Goal: Use online tool/utility: Utilize a website feature to perform a specific function

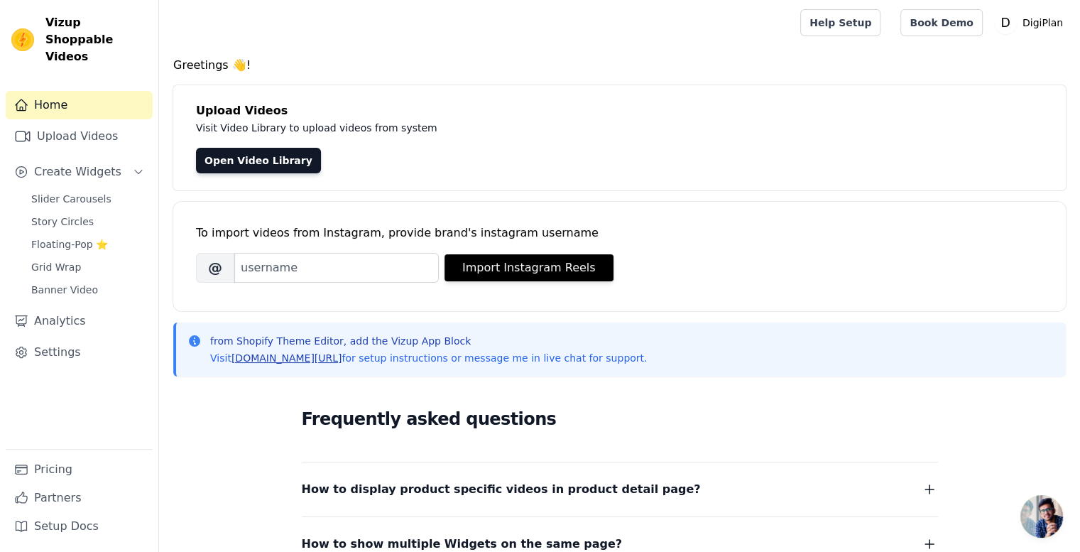
scroll to position [244, 0]
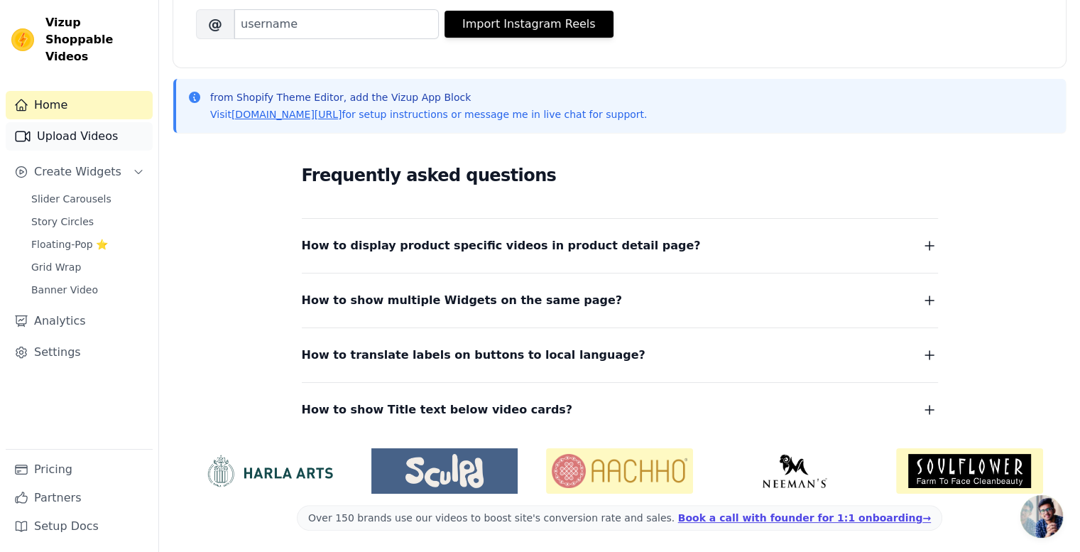
click at [46, 124] on link "Upload Videos" at bounding box center [79, 136] width 147 height 28
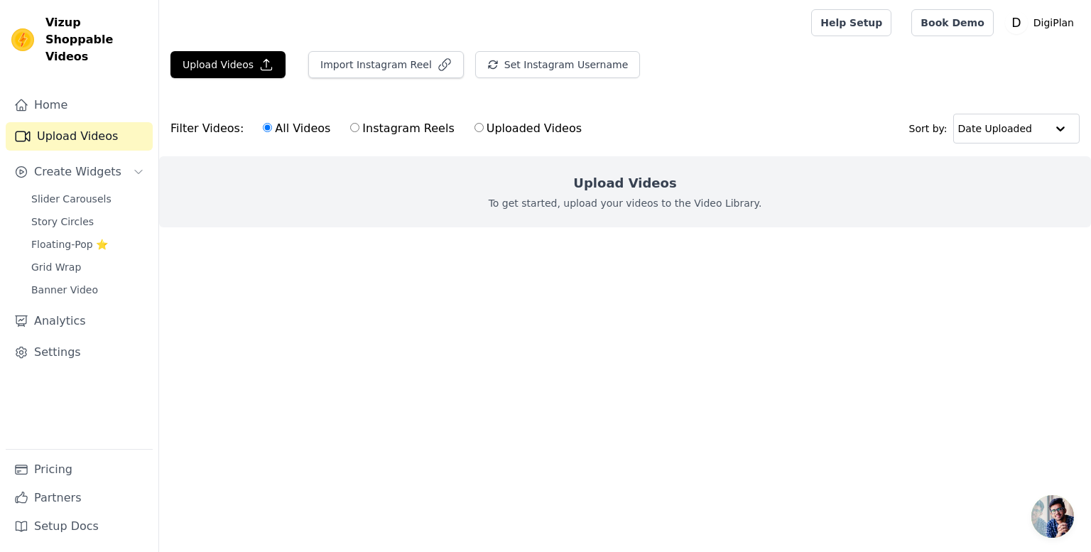
click at [357, 212] on div "Upload Videos To get started, upload your videos to the Video Library." at bounding box center [625, 191] width 932 height 71
click at [214, 61] on button "Upload Videos" at bounding box center [227, 64] width 115 height 27
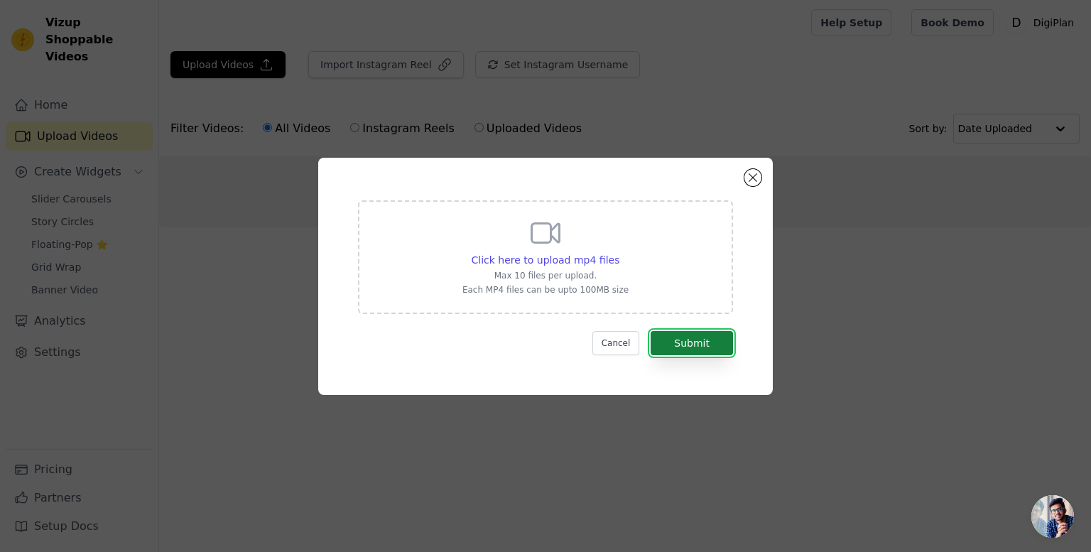
click at [699, 346] on button "Submit" at bounding box center [692, 343] width 82 height 24
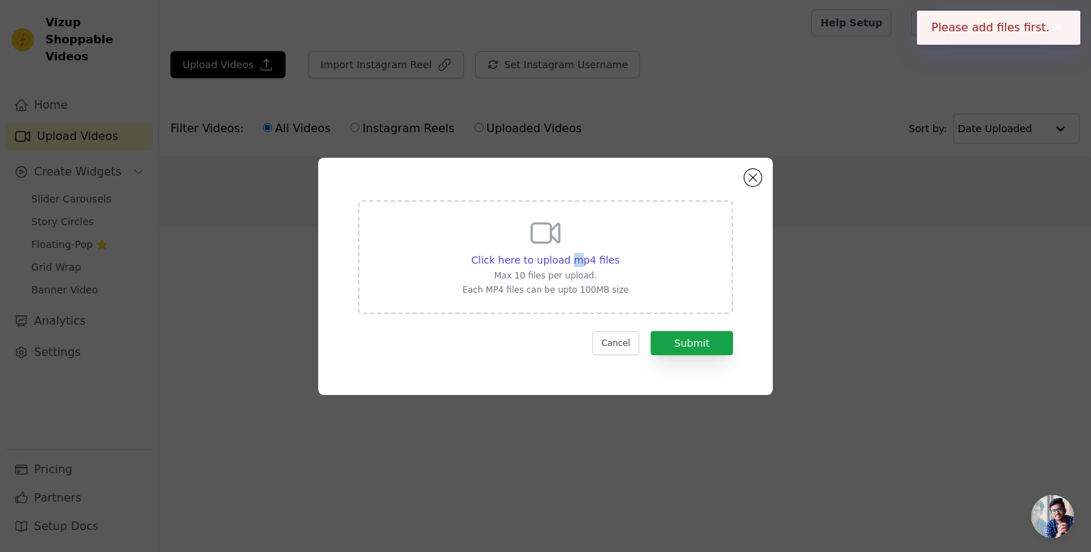
click at [573, 252] on div "Click here to upload mp4 files Max 10 files per upload. Each MP4 files can be u…" at bounding box center [545, 256] width 166 height 80
click at [517, 236] on div "Click here to upload mp4 files Max 10 files per upload. Each MP4 files can be u…" at bounding box center [545, 256] width 166 height 80
click at [619, 252] on input "Click here to upload mp4 files Max 10 files per upload. Each MP4 files can be u…" at bounding box center [619, 252] width 1 height 1
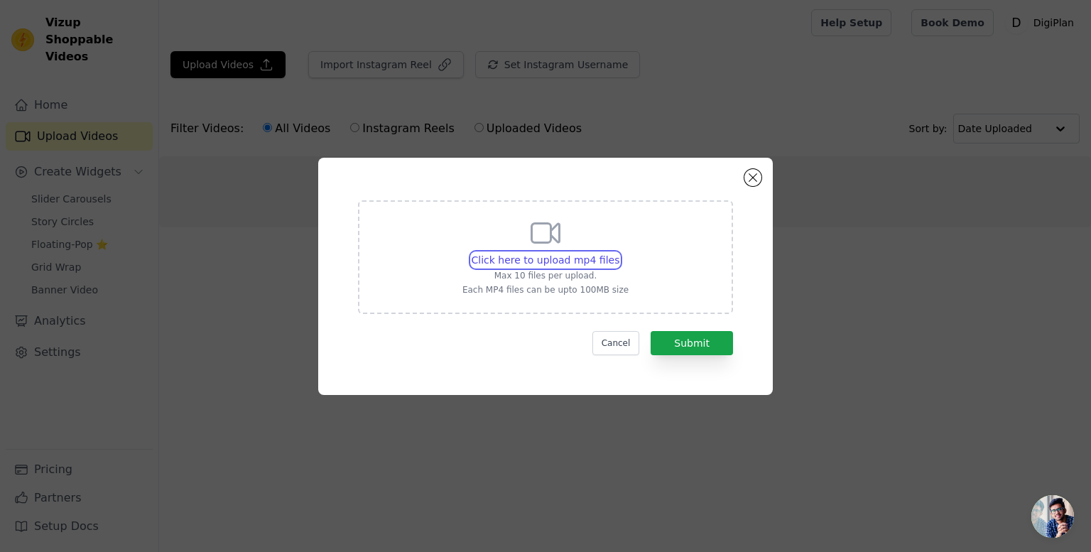
type input "C:\fakepath\PinDown.io_@influencia100_1756571251.mp4"
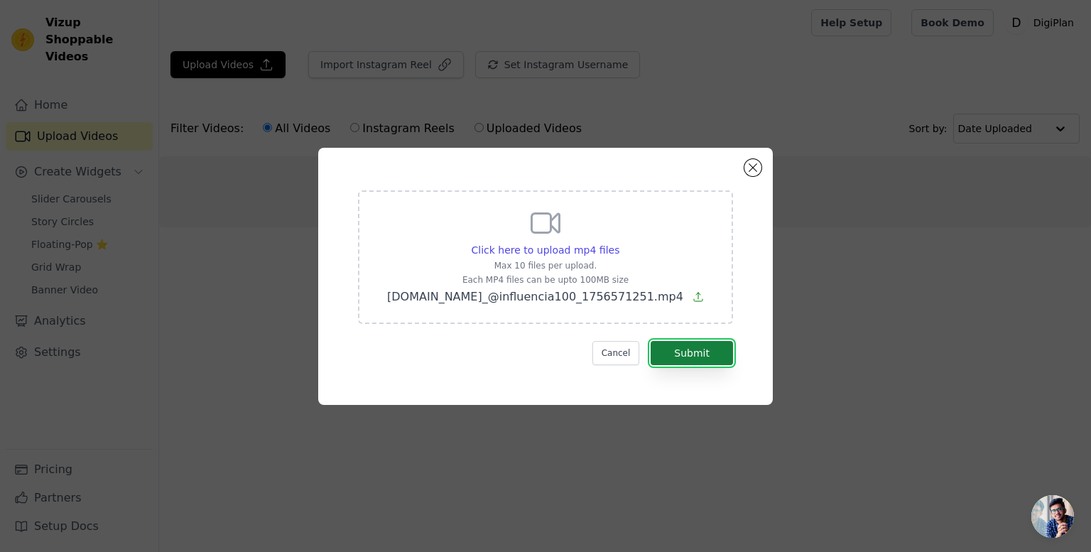
click at [712, 361] on button "Submit" at bounding box center [692, 353] width 82 height 24
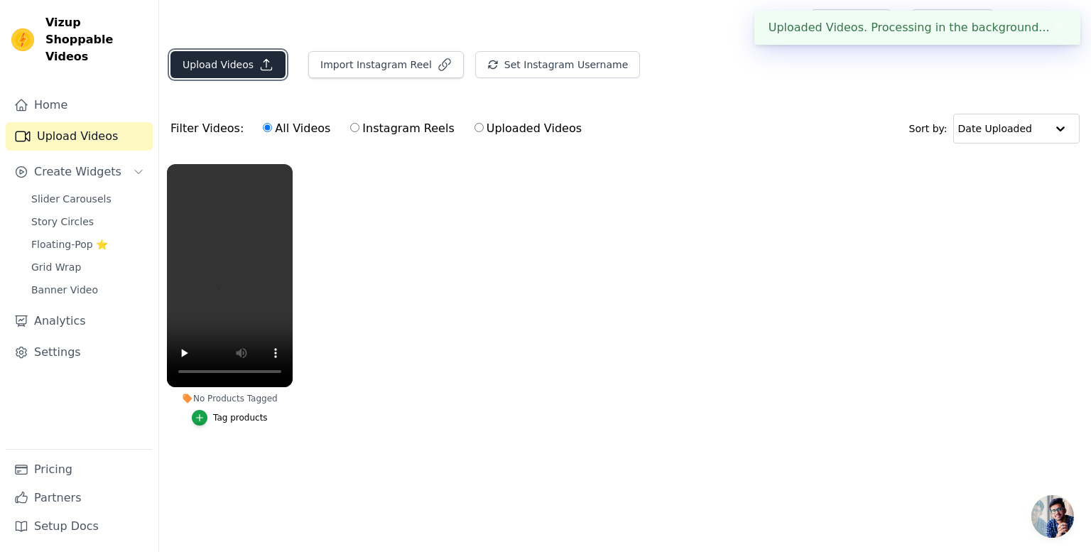
click at [231, 63] on button "Upload Videos" at bounding box center [227, 64] width 115 height 27
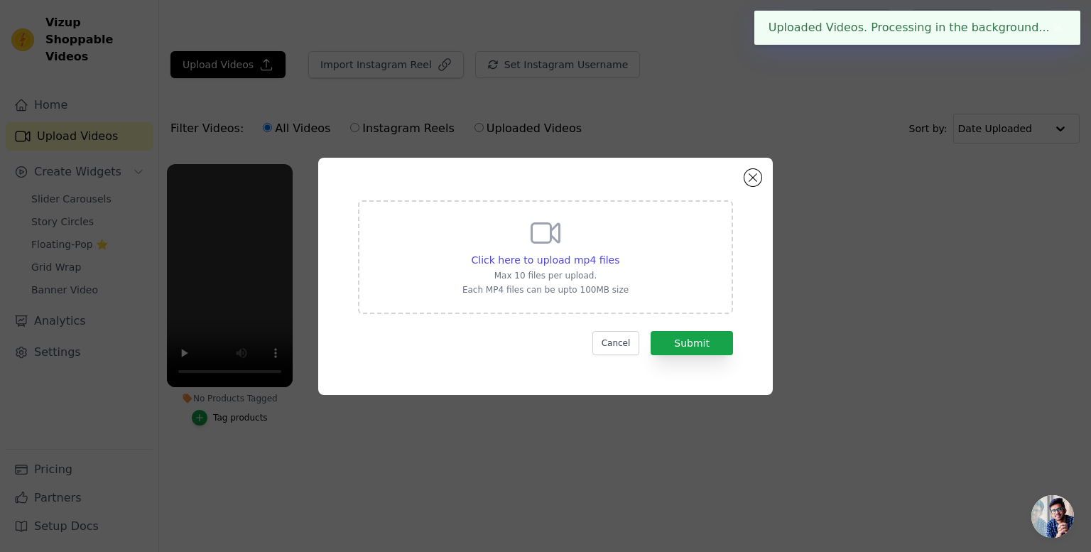
click at [499, 242] on div "Click here to upload mp4 files Max 10 files per upload. Each MP4 files can be u…" at bounding box center [545, 256] width 166 height 80
click at [619, 252] on input "Click here to upload mp4 files Max 10 files per upload. Each MP4 files can be u…" at bounding box center [619, 252] width 1 height 1
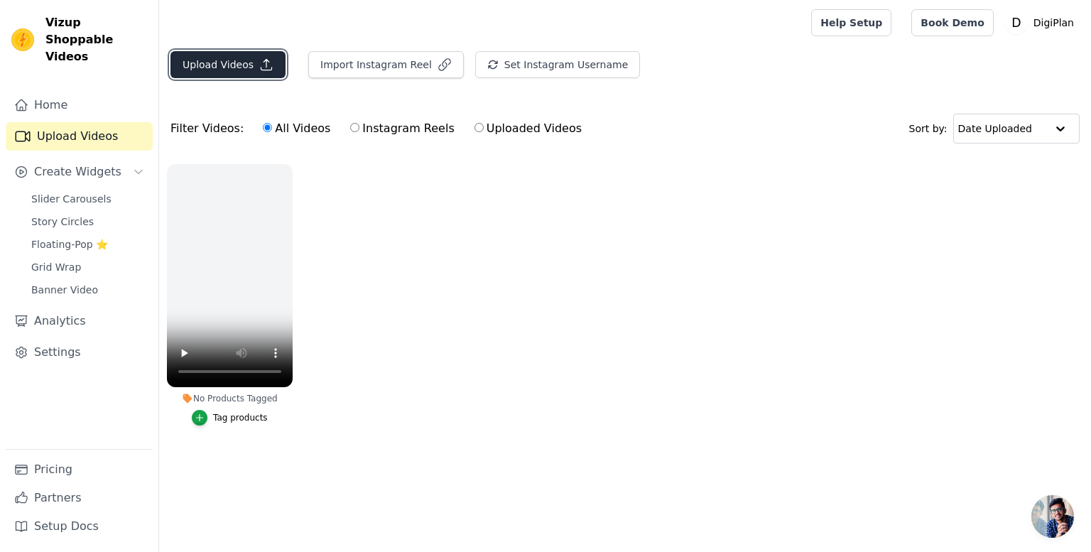
click at [234, 66] on button "Upload Videos" at bounding box center [227, 64] width 115 height 27
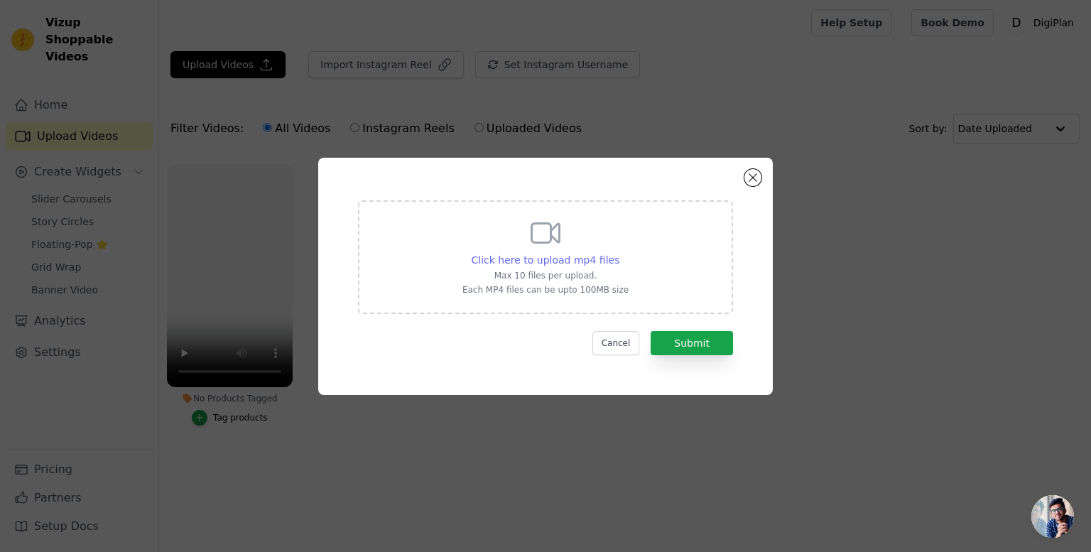
click at [533, 264] on span "Click here to upload mp4 files" at bounding box center [546, 259] width 148 height 11
click at [619, 253] on input "Click here to upload mp4 files Max 10 files per upload. Each MP4 files can be u…" at bounding box center [619, 252] width 1 height 1
type input "C:\fakepath\PinDown.io_@tammys_tidbits_1756571034.mp4"
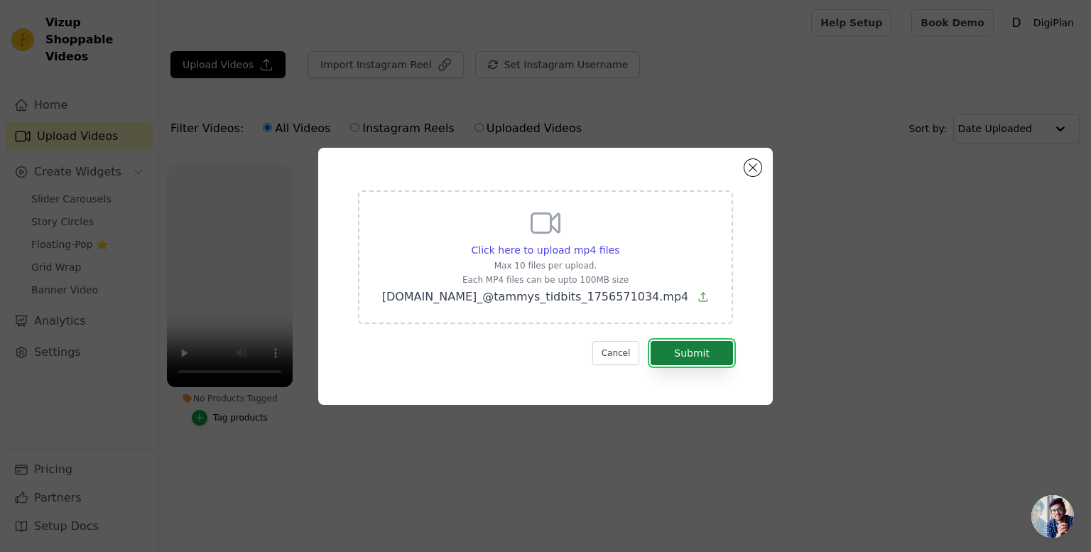
click at [698, 352] on button "Submit" at bounding box center [692, 353] width 82 height 24
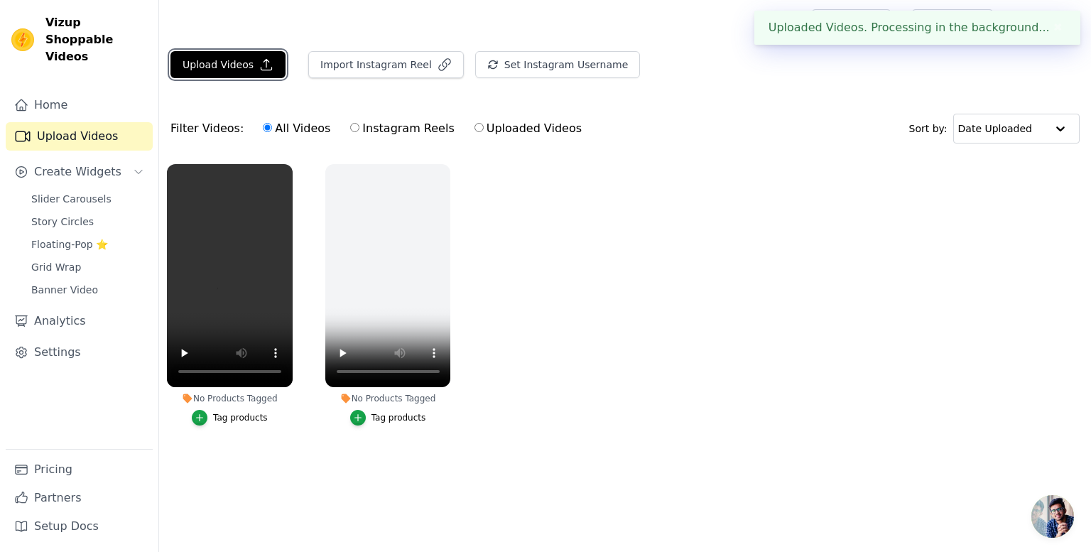
click at [244, 58] on button "Upload Videos" at bounding box center [227, 64] width 115 height 27
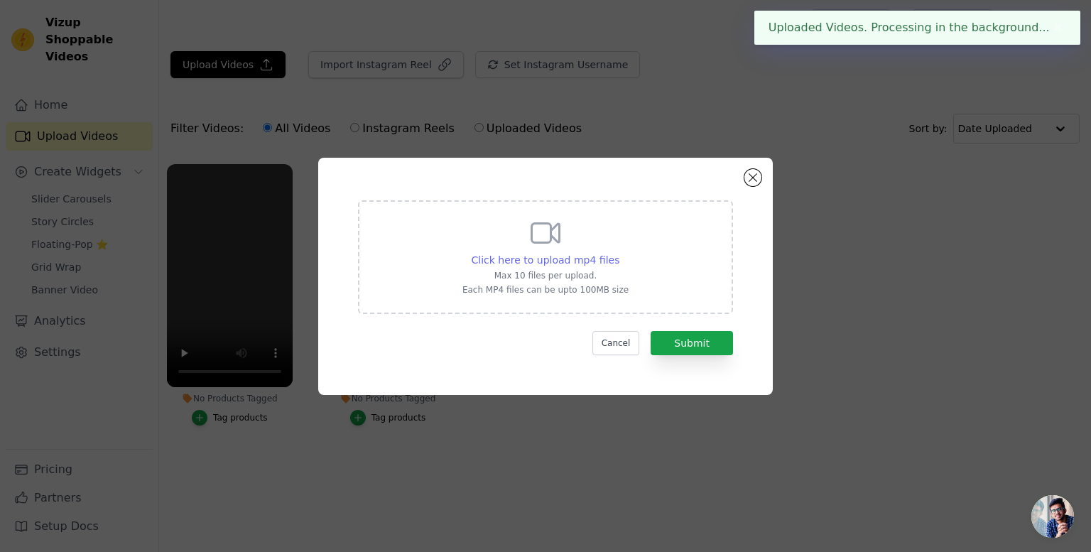
click at [585, 256] on span "Click here to upload mp4 files" at bounding box center [546, 259] width 148 height 11
click at [619, 253] on input "Click here to upload mp4 files Max 10 files per upload. Each MP4 files can be u…" at bounding box center [619, 252] width 1 height 1
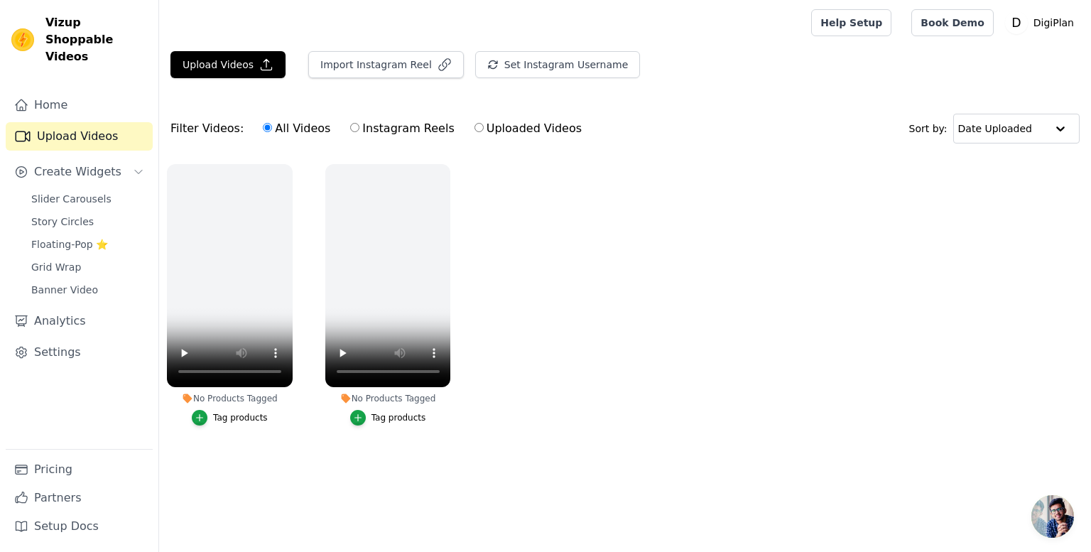
click at [571, 313] on ul "No Products Tagged Tag products No Products Tagged Tag products" at bounding box center [625, 308] width 932 height 305
click at [210, 55] on button "Upload Videos" at bounding box center [227, 64] width 115 height 27
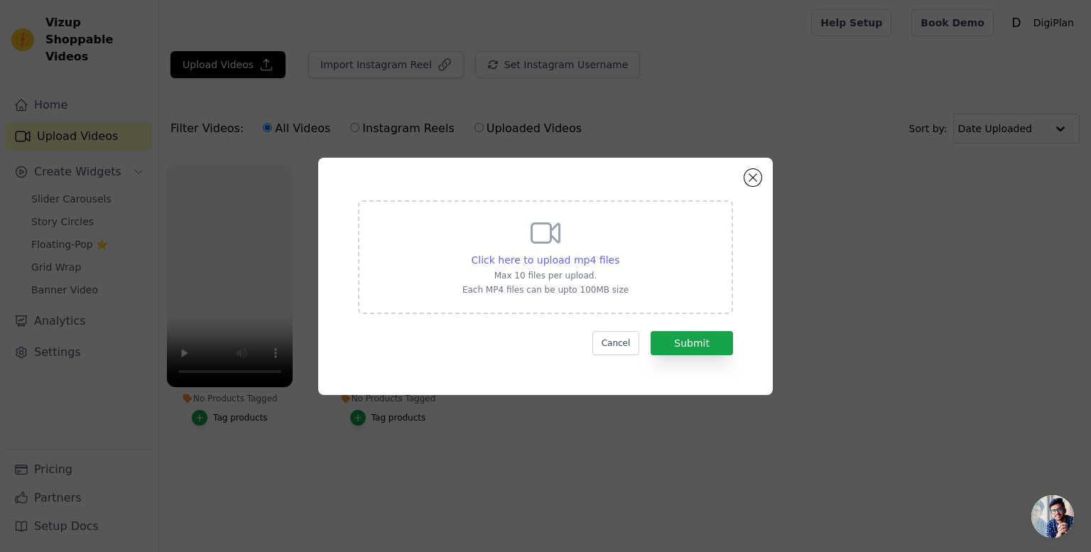
click at [483, 254] on span "Click here to upload mp4 files" at bounding box center [546, 259] width 148 height 11
click at [619, 253] on input "Click here to upload mp4 files Max 10 files per upload. Each MP4 files can be u…" at bounding box center [619, 252] width 1 height 1
type input "C:\fakepath\PinDown.io_@pumuclotrades_1756571070.mp4"
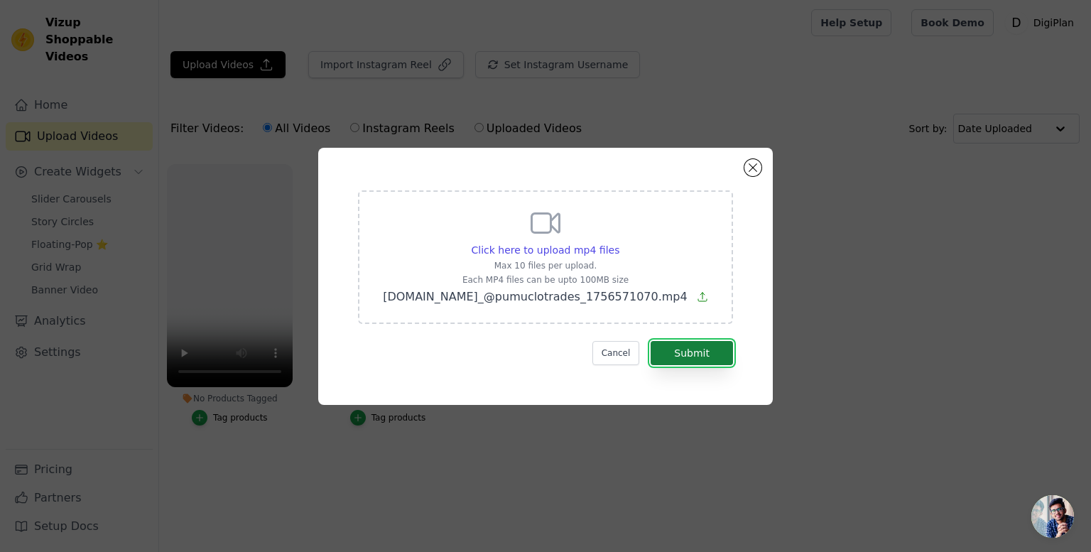
click at [677, 357] on button "Submit" at bounding box center [692, 353] width 82 height 24
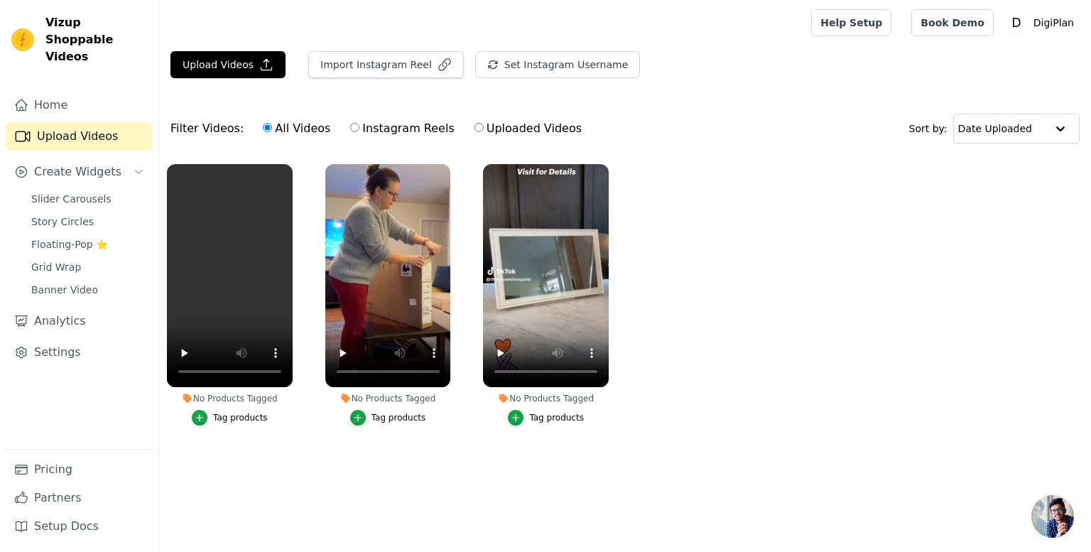
click at [386, 128] on label "Instagram Reels" at bounding box center [402, 128] width 105 height 18
click at [359, 128] on input "Instagram Reels" at bounding box center [354, 127] width 9 height 9
radio input "true"
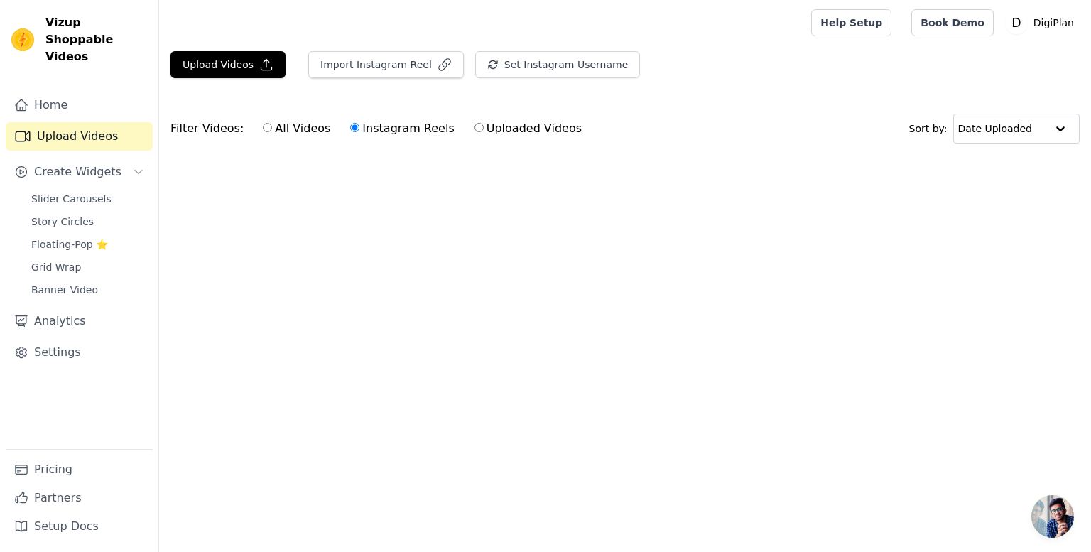
click at [479, 128] on label "Uploaded Videos" at bounding box center [528, 128] width 109 height 18
click at [479, 128] on input "Uploaded Videos" at bounding box center [479, 127] width 9 height 9
radio input "true"
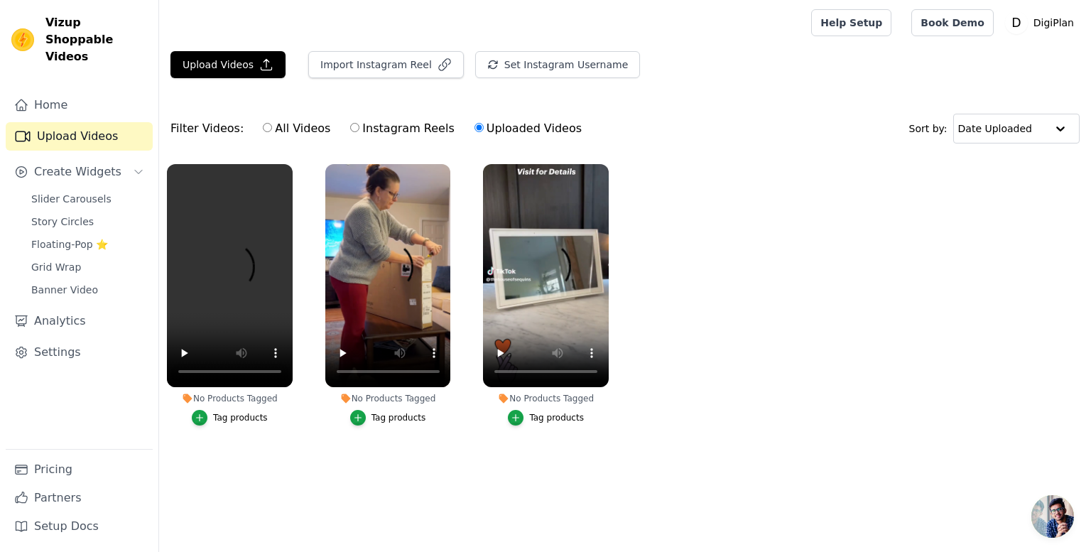
click at [291, 122] on label "All Videos" at bounding box center [296, 128] width 69 height 18
click at [272, 123] on input "All Videos" at bounding box center [267, 127] width 9 height 9
radio input "true"
click at [207, 421] on div "button" at bounding box center [200, 418] width 16 height 16
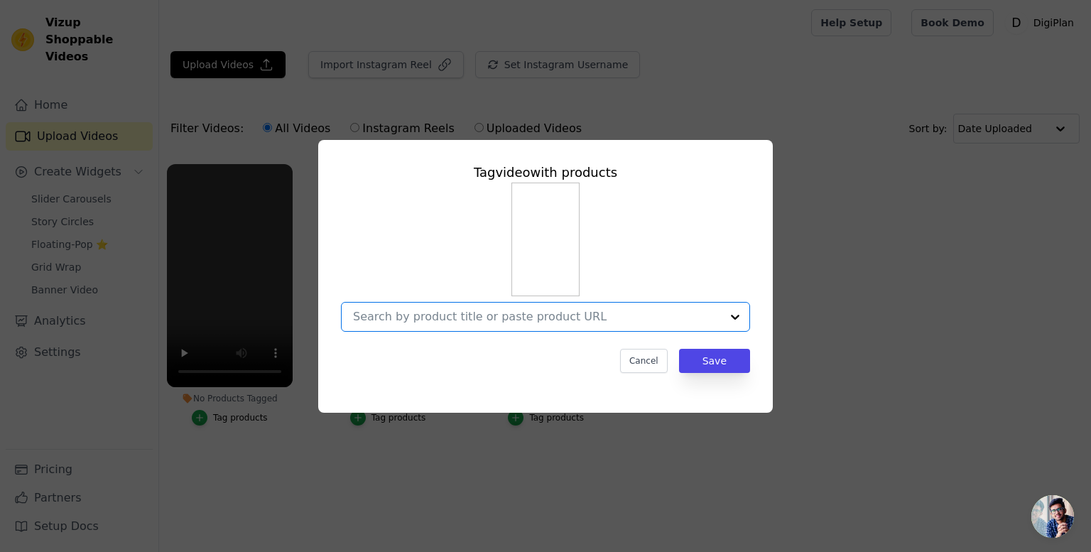
click at [453, 316] on input "No Products Tagged Tag video with products Option undefined, selected. Select i…" at bounding box center [537, 316] width 368 height 13
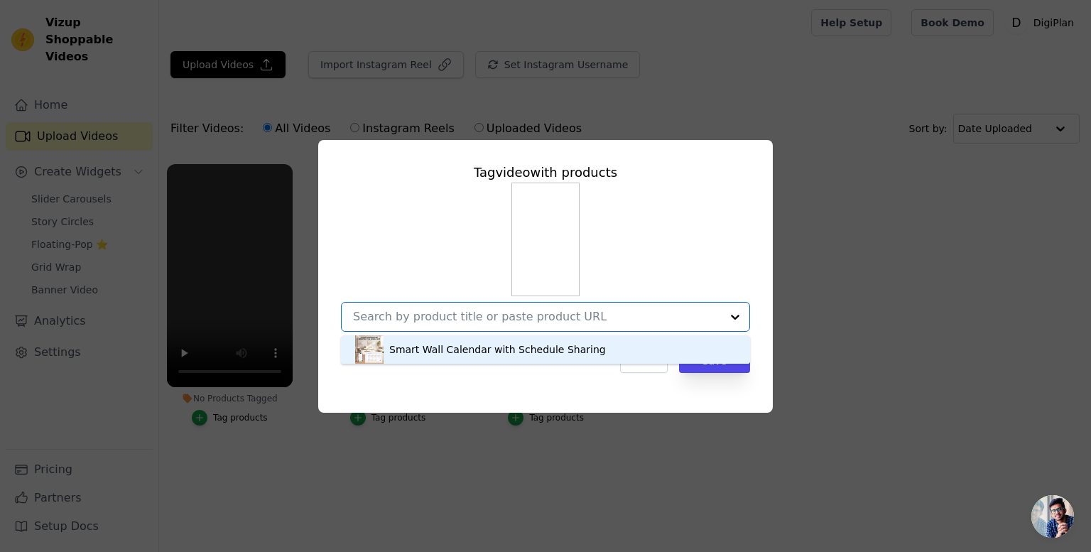
click at [449, 345] on div "Smart Wall Calendar with Schedule Sharing" at bounding box center [497, 349] width 217 height 14
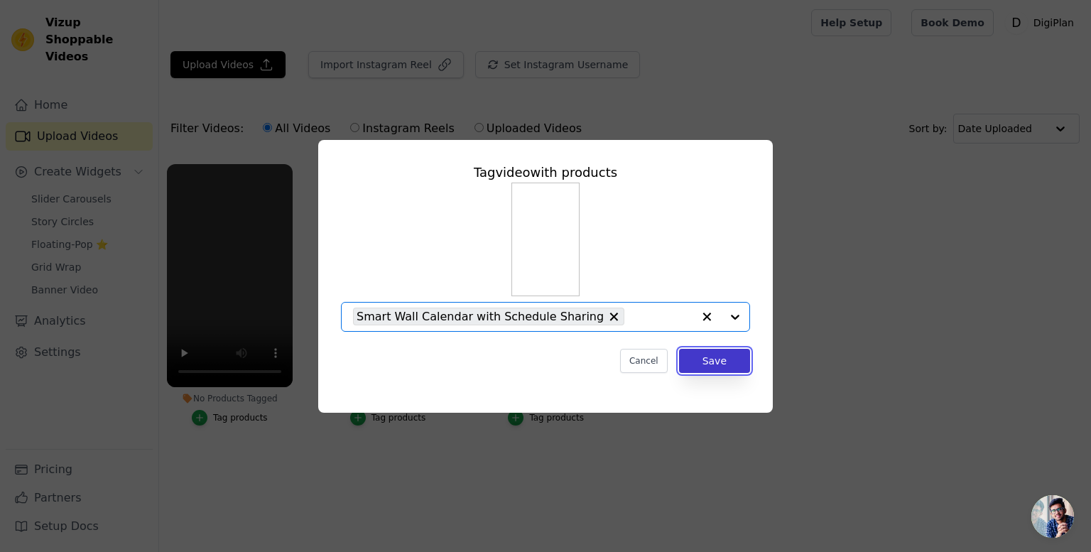
click at [725, 366] on button "Save" at bounding box center [714, 361] width 71 height 24
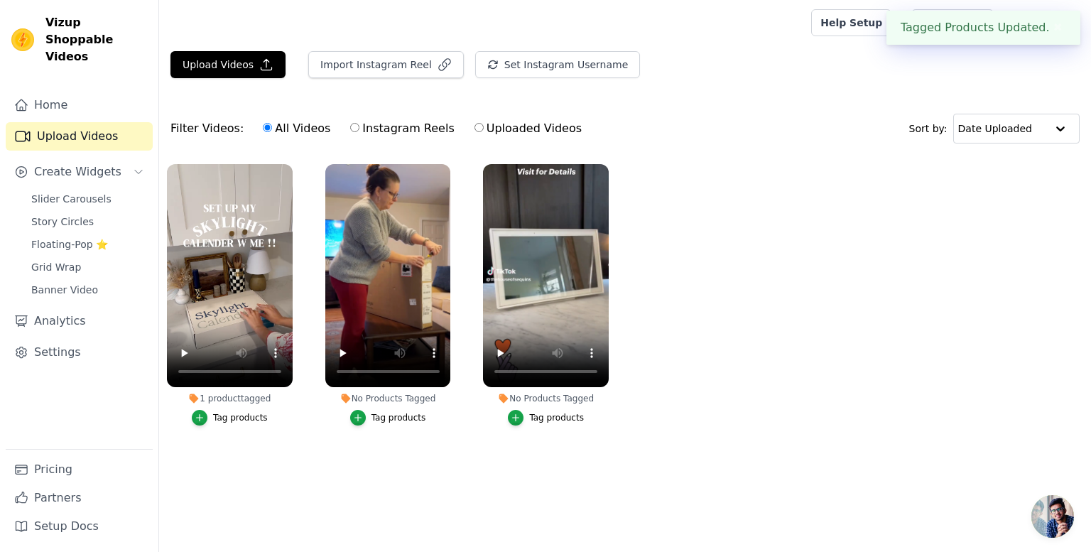
click at [375, 416] on div "Tag products" at bounding box center [399, 417] width 55 height 11
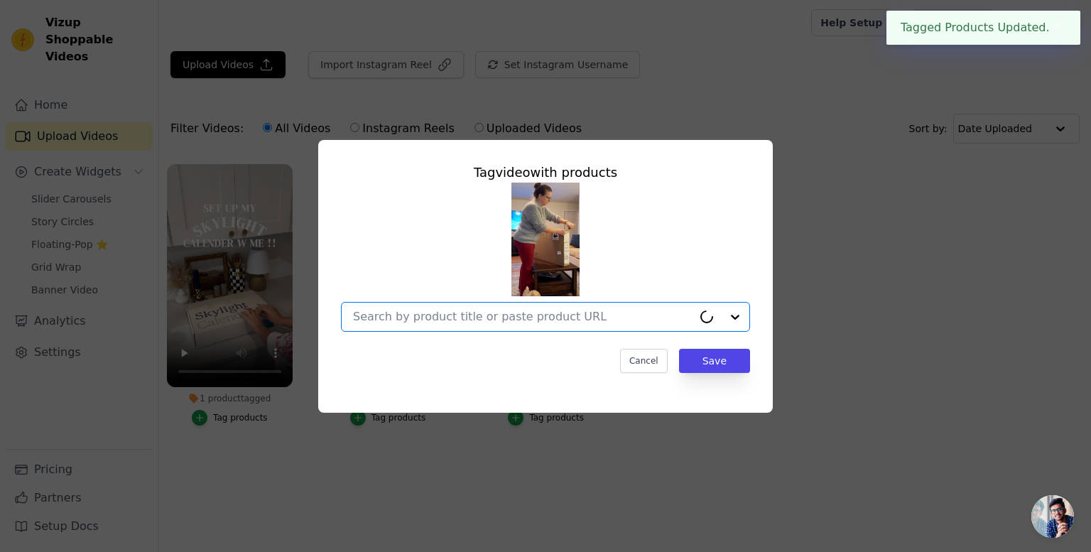
click at [521, 319] on input "No Products Tagged Tag video with products Option undefined, selected. Select i…" at bounding box center [523, 316] width 340 height 13
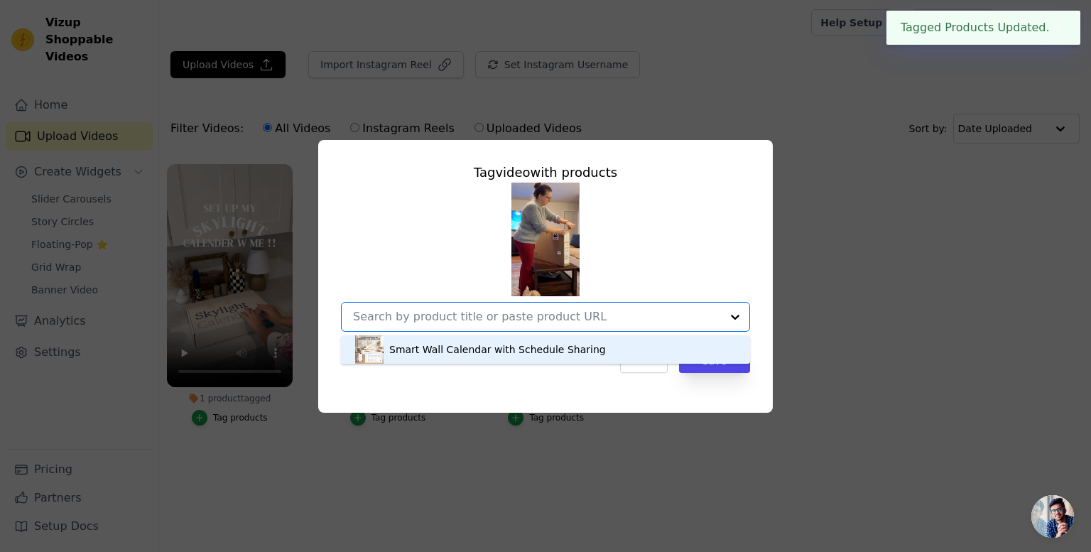
click at [510, 340] on div "Smart Wall Calendar with Schedule Sharing" at bounding box center [545, 349] width 381 height 28
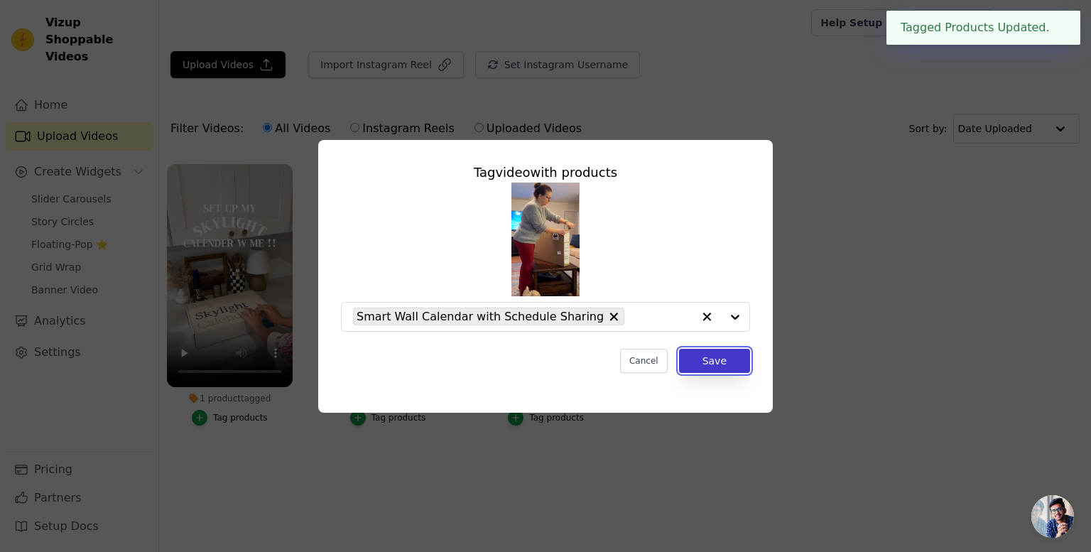
click at [717, 365] on button "Save" at bounding box center [714, 361] width 71 height 24
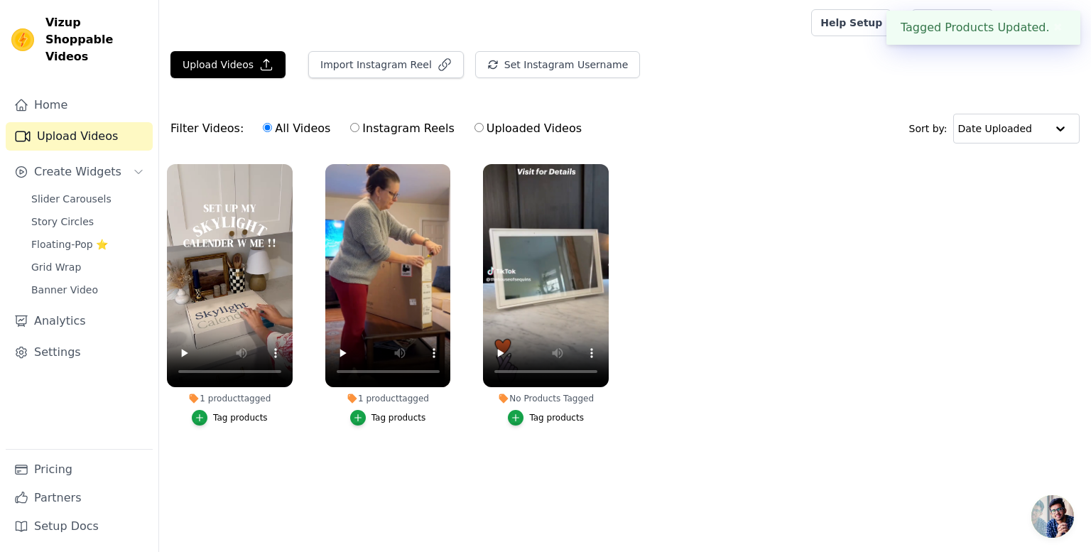
click at [536, 412] on div "Tag products" at bounding box center [556, 417] width 55 height 11
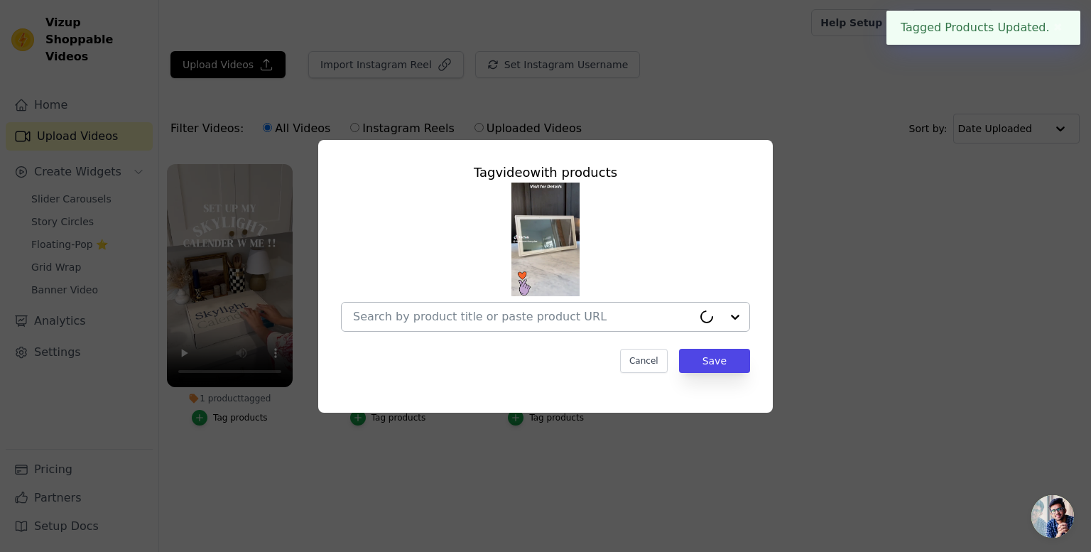
click at [467, 317] on input "No Products Tagged Tag video with products Cancel Save Tag products" at bounding box center [523, 316] width 340 height 13
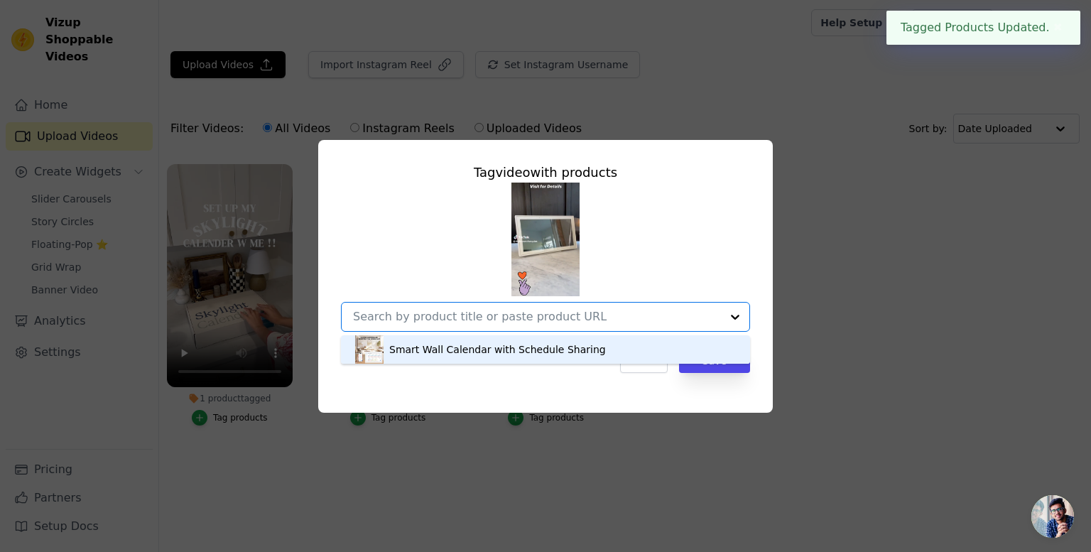
click at [455, 347] on div "Smart Wall Calendar with Schedule Sharing" at bounding box center [497, 349] width 217 height 14
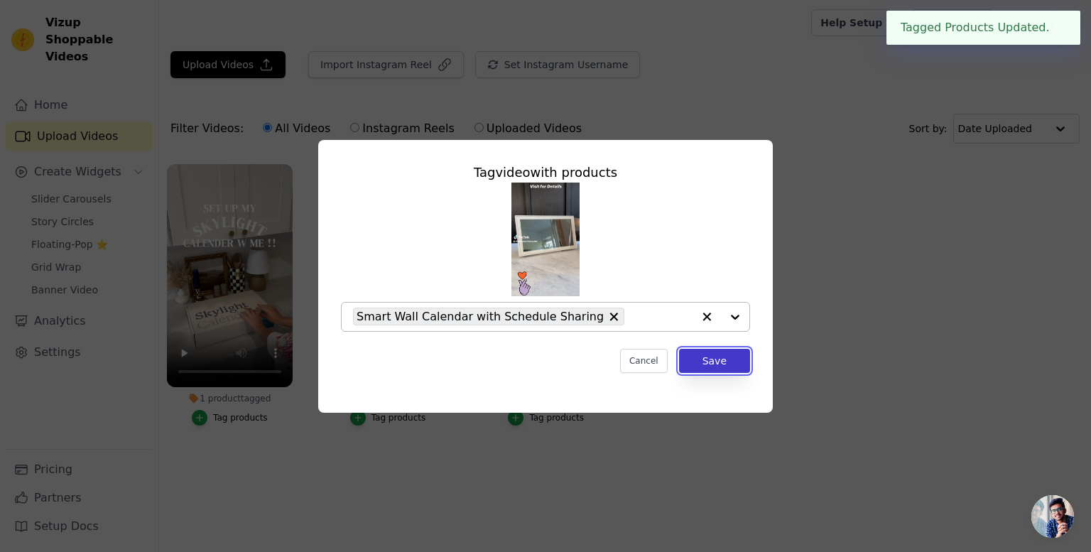
click at [700, 362] on button "Save" at bounding box center [714, 361] width 71 height 24
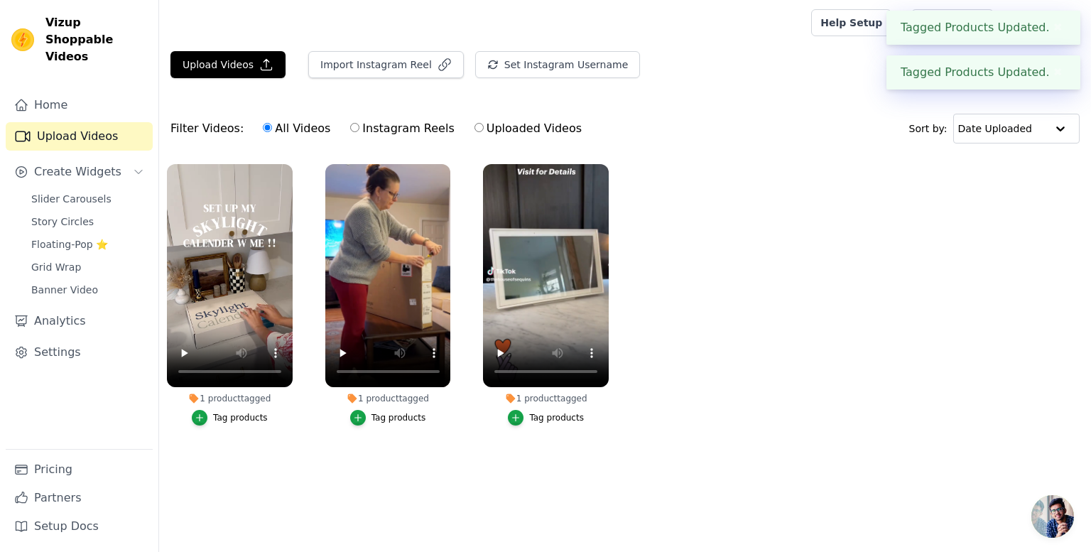
click at [531, 480] on main "Upload Videos Import Instagram Reel Set Instagram Username Import Latest IG Ree…" at bounding box center [625, 270] width 932 height 450
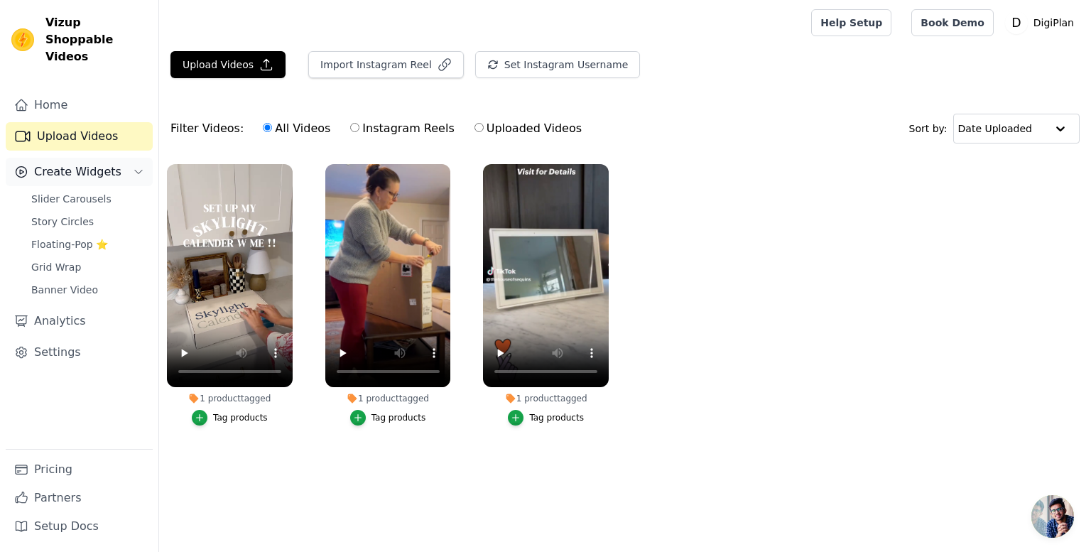
click at [63, 164] on button "Create Widgets" at bounding box center [79, 172] width 147 height 28
drag, startPoint x: 72, startPoint y: 134, endPoint x: 72, endPoint y: 154, distance: 20.6
click at [72, 134] on div "Home Upload Videos Create Widgets Analytics Settings" at bounding box center [79, 270] width 147 height 358
click at [72, 163] on span "Create Widgets" at bounding box center [77, 171] width 87 height 17
click at [64, 192] on span "Slider Carousels" at bounding box center [71, 199] width 80 height 14
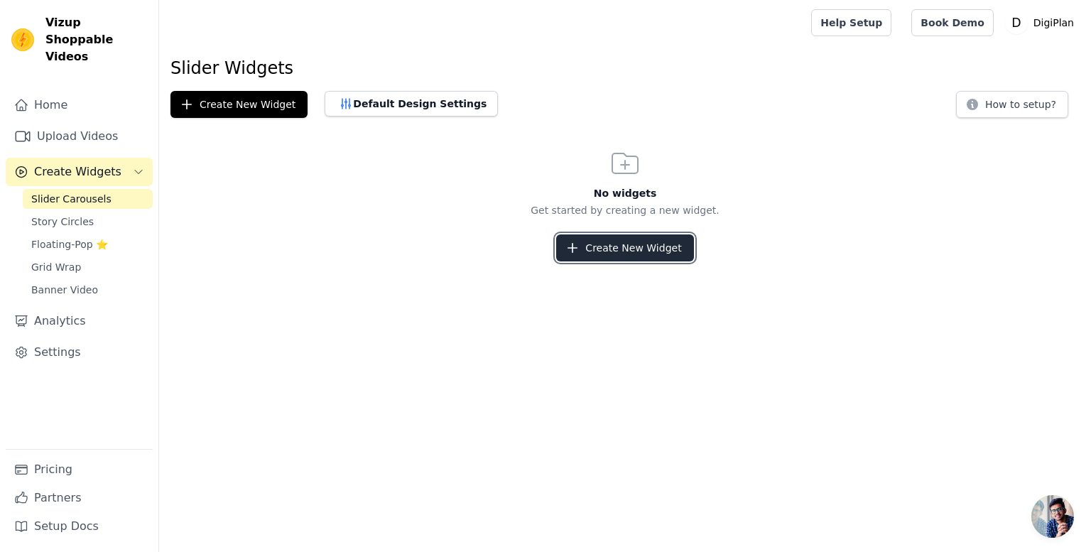
click at [618, 244] on button "Create New Widget" at bounding box center [624, 247] width 137 height 27
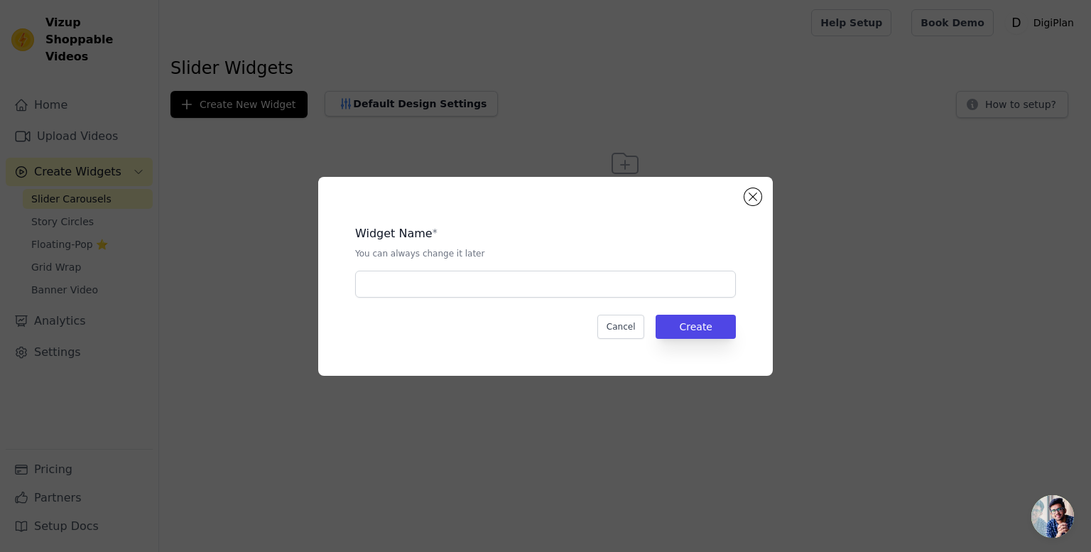
click at [491, 266] on div "Widget Name * You can always change it later" at bounding box center [545, 256] width 381 height 84
click at [477, 276] on input "text" at bounding box center [545, 284] width 381 height 27
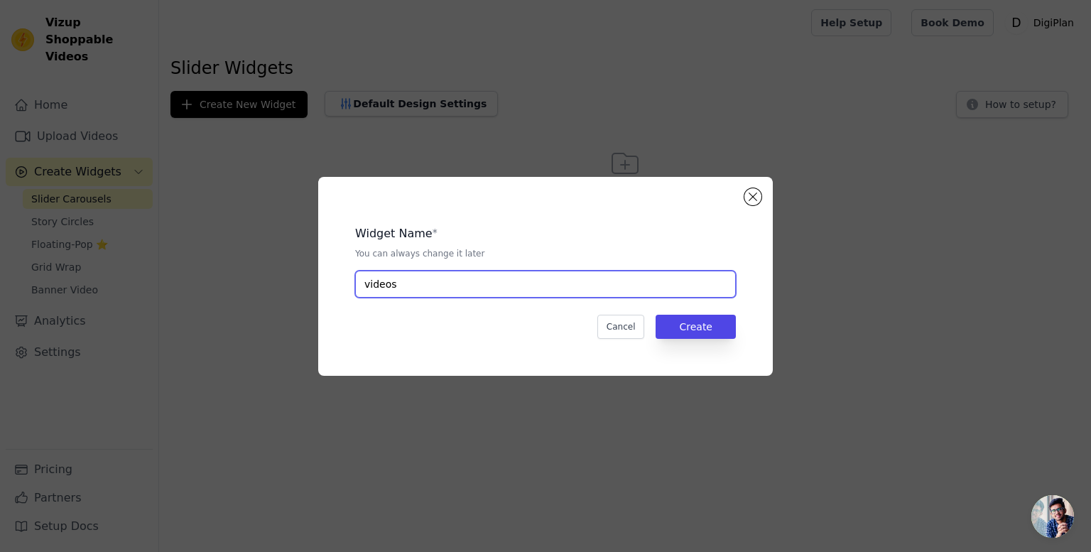
type input "videos"
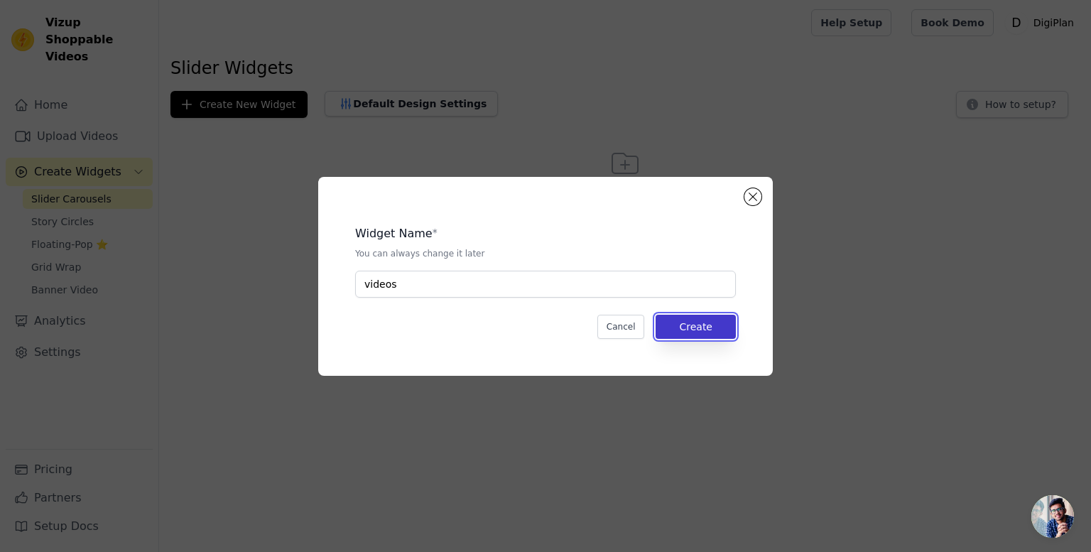
click at [693, 317] on button "Create" at bounding box center [696, 327] width 80 height 24
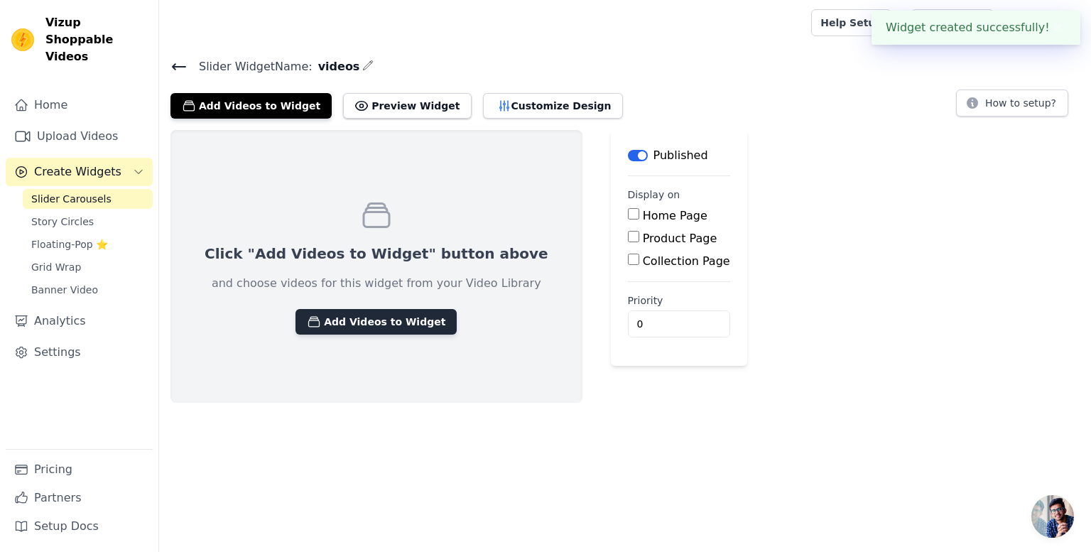
click at [321, 323] on button "Add Videos to Widget" at bounding box center [376, 322] width 161 height 26
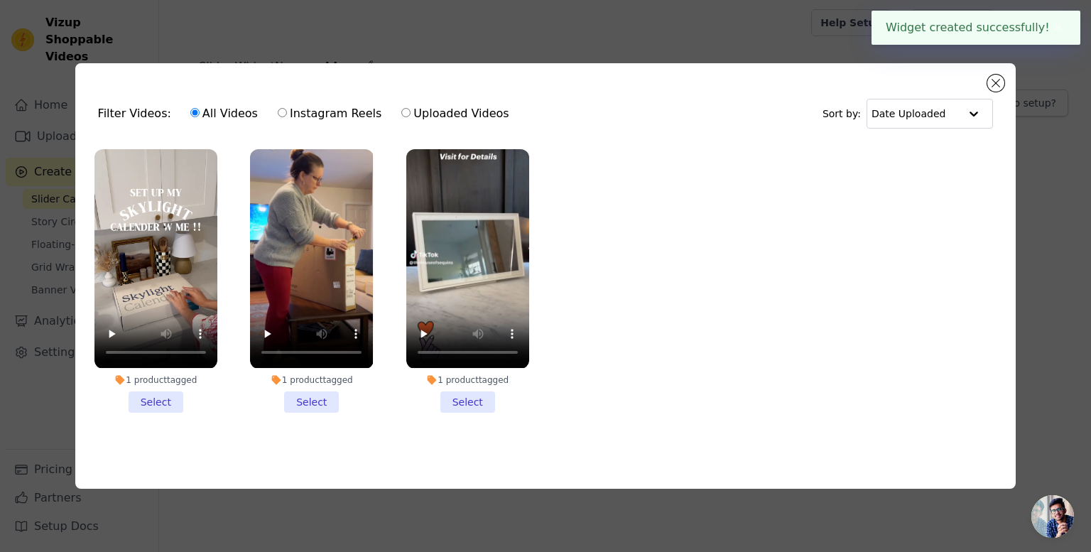
click at [156, 401] on li "1 product tagged Select" at bounding box center [155, 280] width 123 height 263
click at [0, 0] on input "1 product tagged Select" at bounding box center [0, 0] width 0 height 0
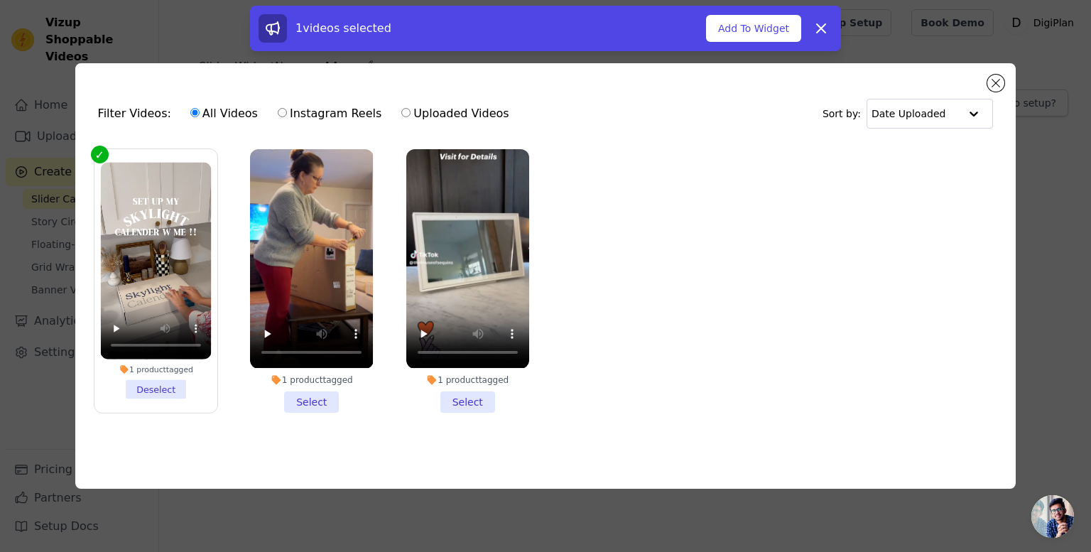
drag, startPoint x: 315, startPoint y: 398, endPoint x: 368, endPoint y: 408, distance: 53.6
click at [315, 398] on li "1 product tagged Select" at bounding box center [311, 280] width 123 height 263
click at [0, 0] on input "1 product tagged Select" at bounding box center [0, 0] width 0 height 0
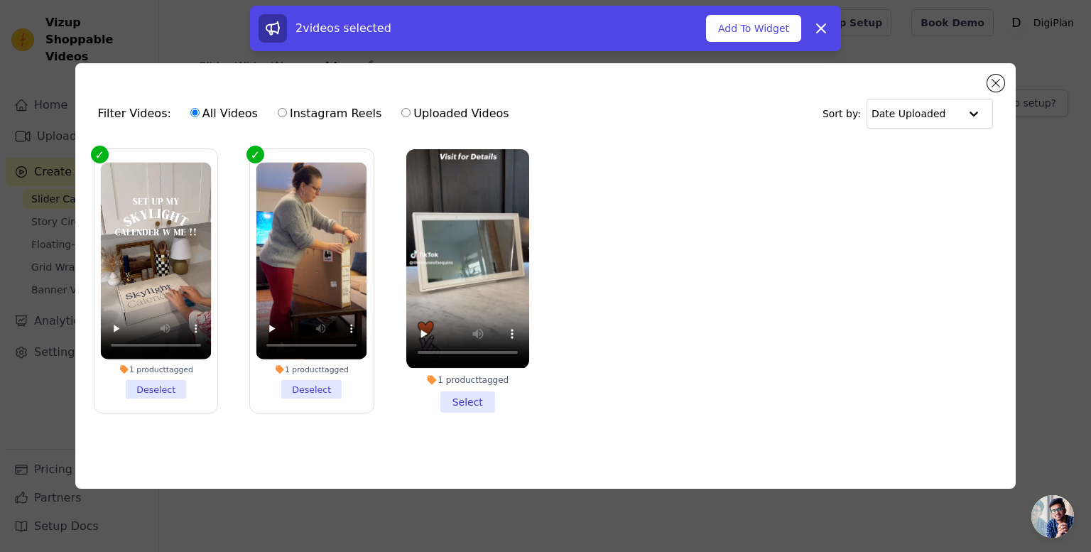
click at [455, 398] on li "1 product tagged Select" at bounding box center [467, 280] width 123 height 263
click at [0, 0] on input "1 product tagged Select" at bounding box center [0, 0] width 0 height 0
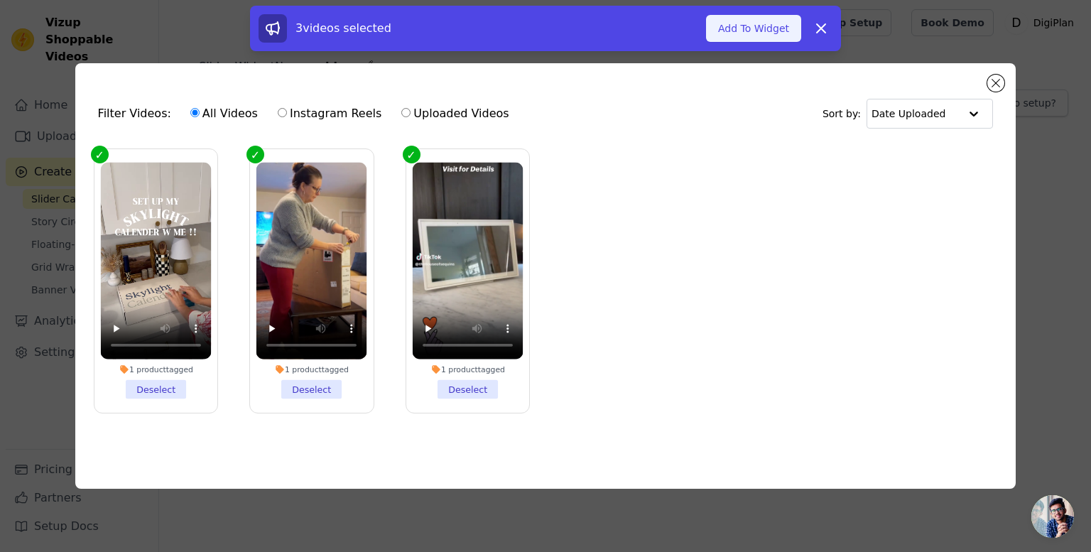
click at [771, 36] on button "Add To Widget" at bounding box center [753, 28] width 95 height 27
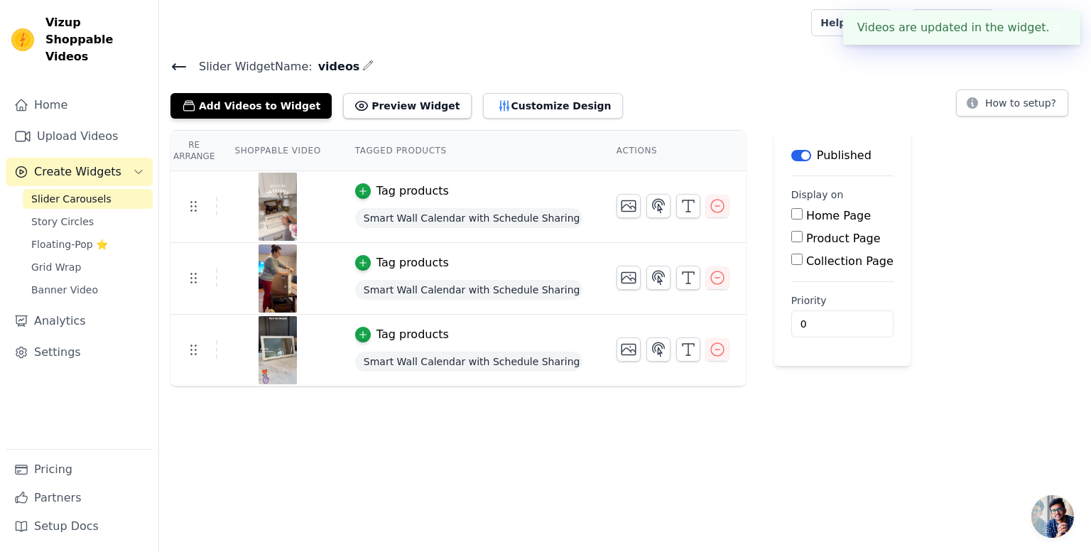
click at [806, 219] on label "Home Page" at bounding box center [838, 215] width 65 height 13
click at [803, 219] on input "Home Page" at bounding box center [796, 213] width 11 height 11
checkbox input "true"
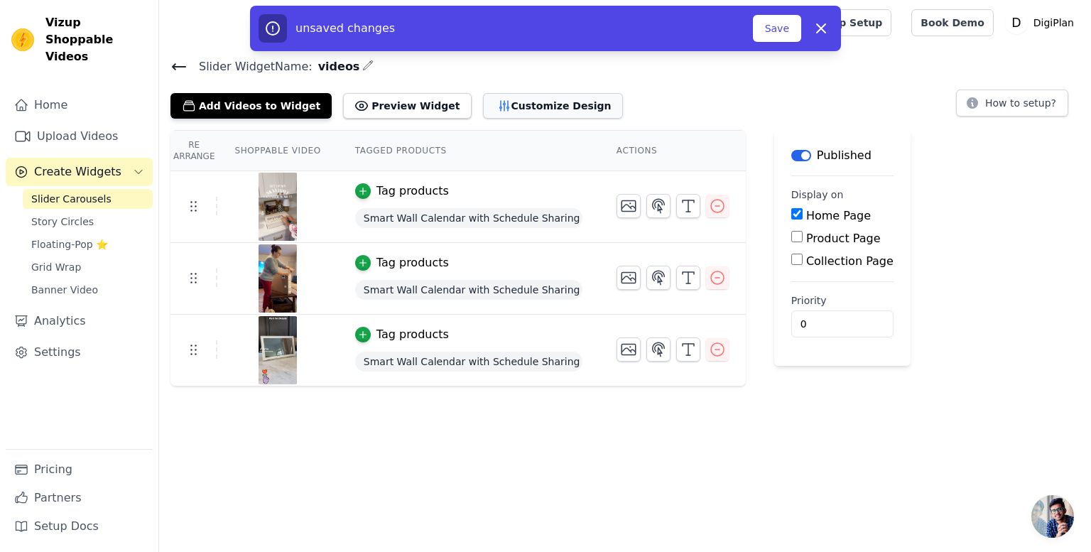
click at [496, 105] on button "Customize Design" at bounding box center [553, 106] width 140 height 26
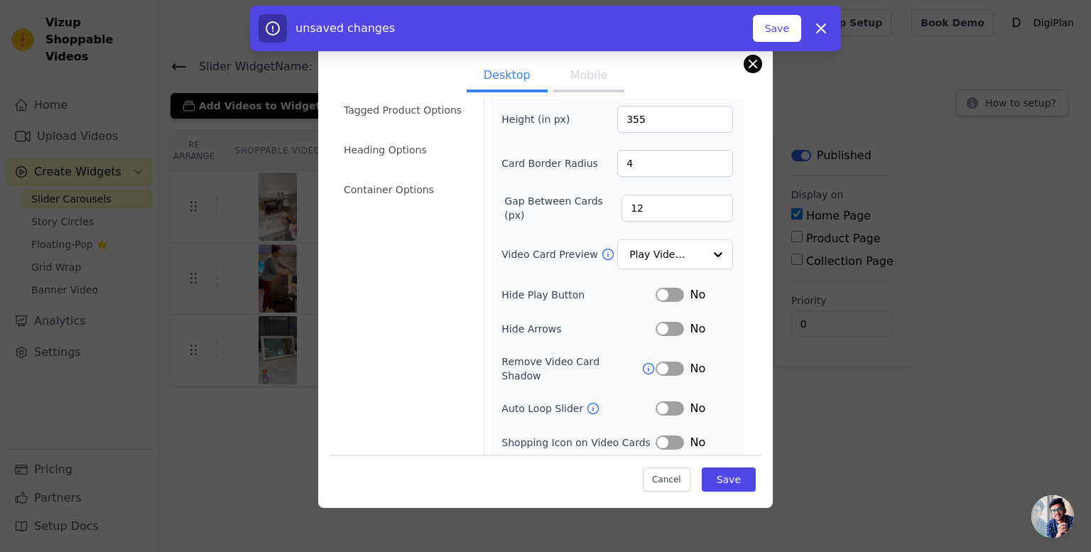
scroll to position [55, 0]
click at [756, 65] on button "Close modal" at bounding box center [752, 63] width 17 height 17
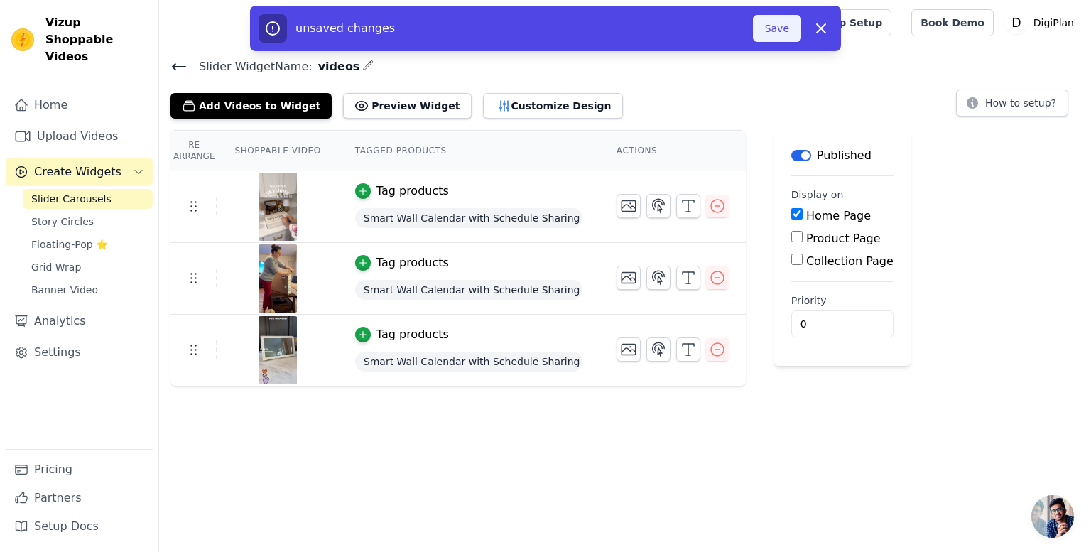
click at [788, 26] on button "Save" at bounding box center [777, 28] width 48 height 27
click at [359, 185] on div "button" at bounding box center [363, 191] width 16 height 16
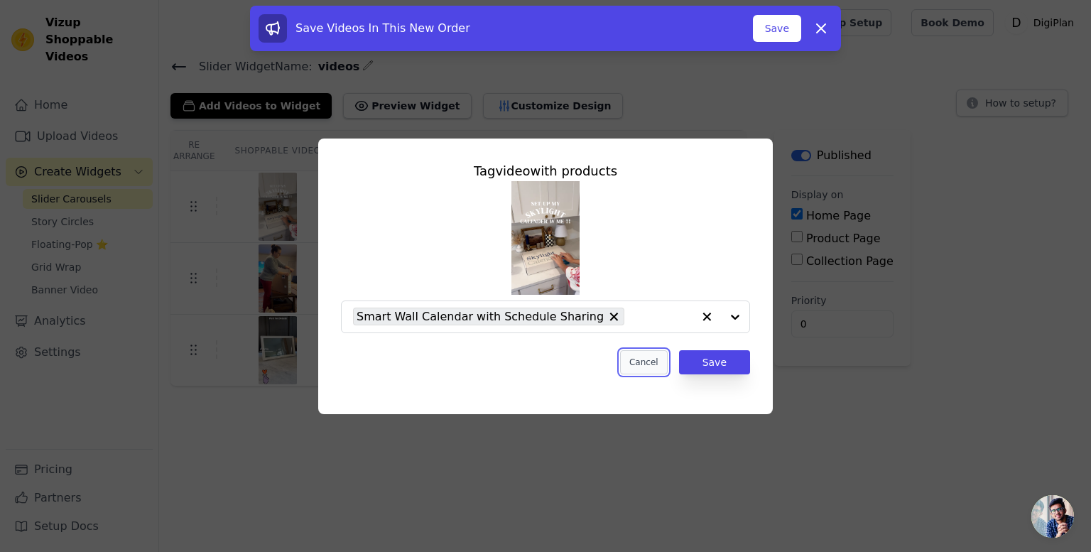
click at [652, 362] on button "Cancel" at bounding box center [644, 362] width 48 height 24
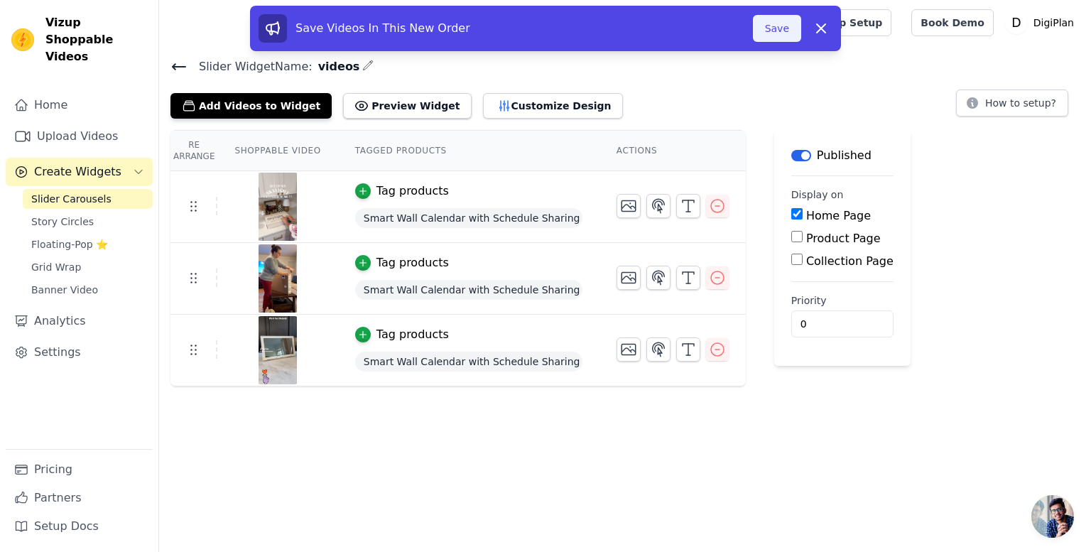
click at [778, 31] on button "Save" at bounding box center [777, 28] width 48 height 27
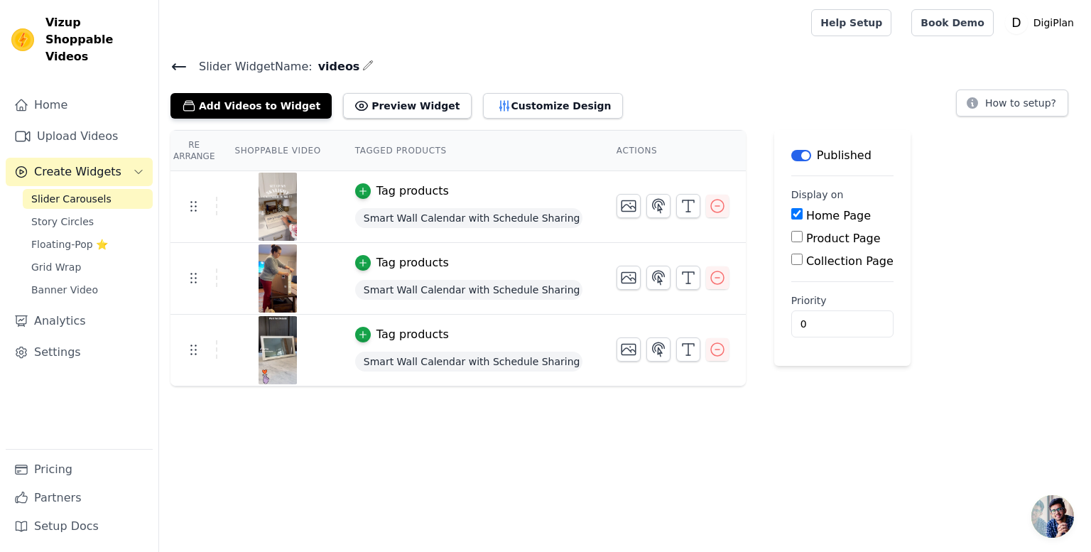
click at [259, 147] on th "Shoppable Video" at bounding box center [277, 151] width 120 height 40
click at [362, 153] on th "Tagged Products" at bounding box center [468, 151] width 261 height 40
